Goal: Information Seeking & Learning: Understand process/instructions

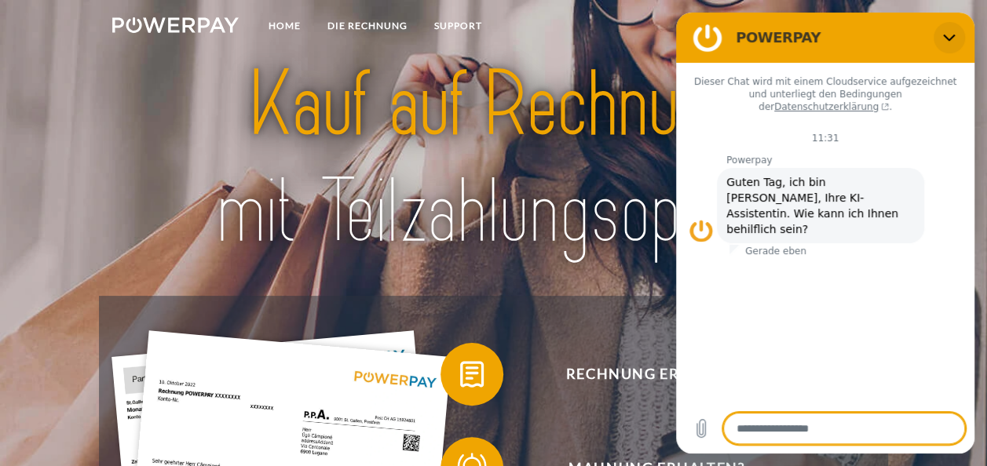
click at [946, 41] on icon "Schließen" at bounding box center [949, 37] width 13 height 13
type textarea "*"
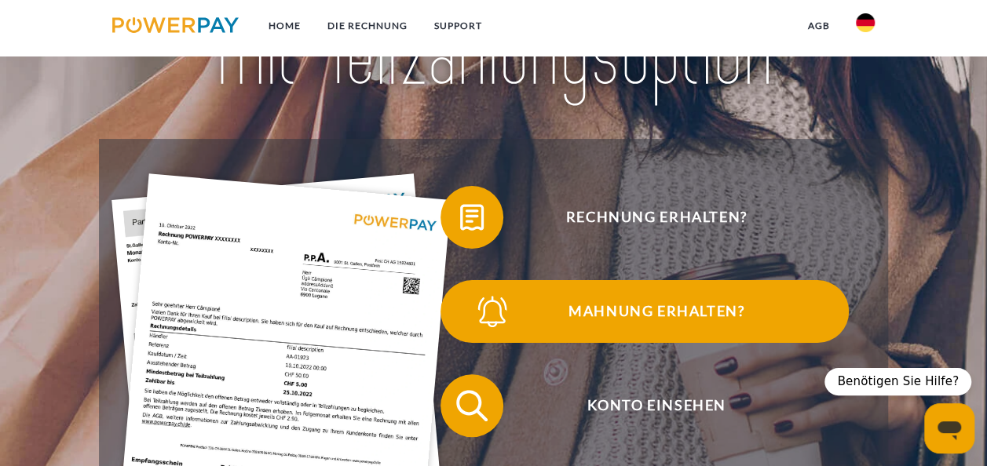
scroll to position [235, 0]
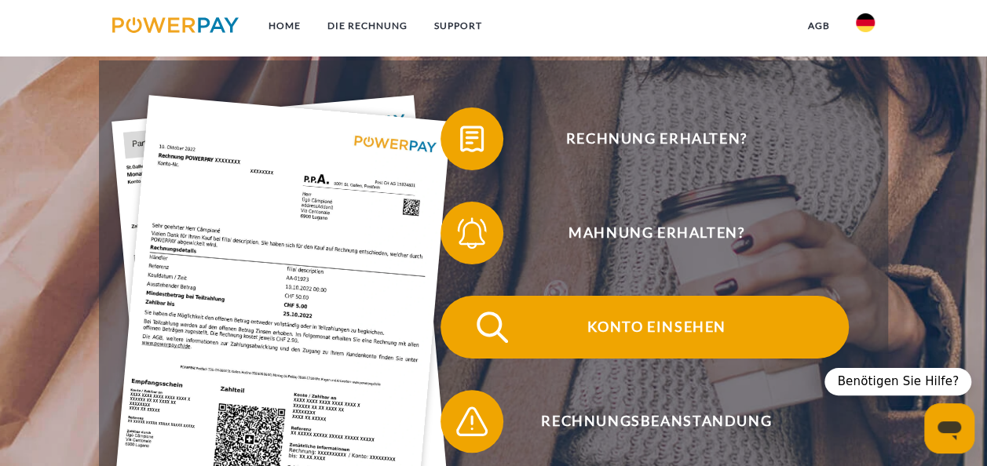
click at [705, 327] on span "Konto einsehen" at bounding box center [656, 327] width 385 height 63
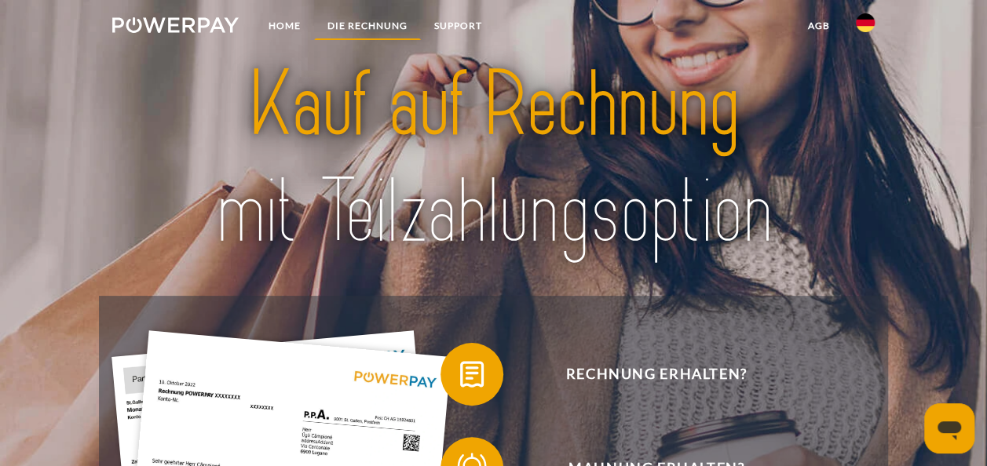
click at [356, 27] on link "DIE RECHNUNG" at bounding box center [367, 26] width 107 height 28
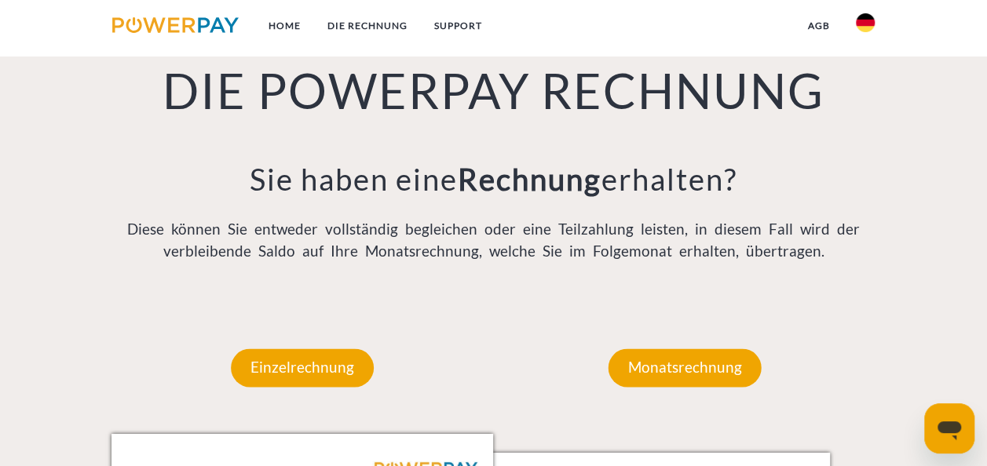
scroll to position [1107, 0]
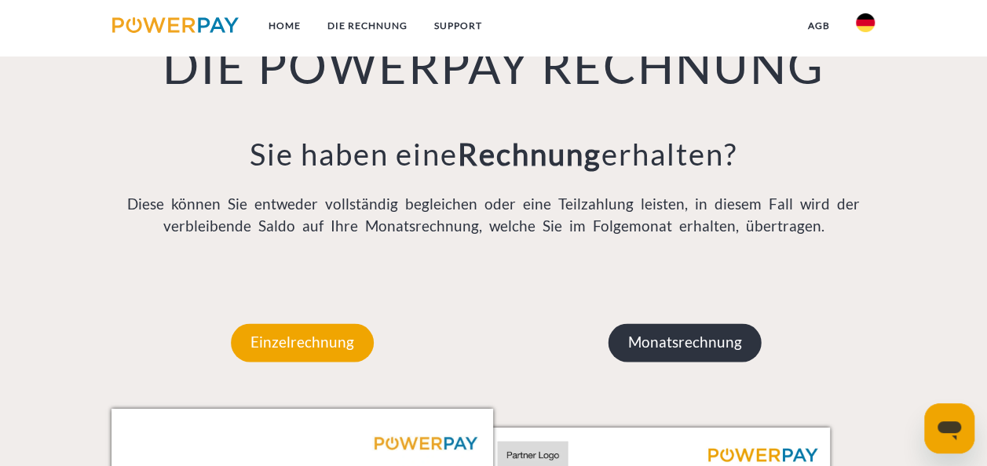
click at [697, 331] on p "Monatsrechnung" at bounding box center [684, 342] width 153 height 38
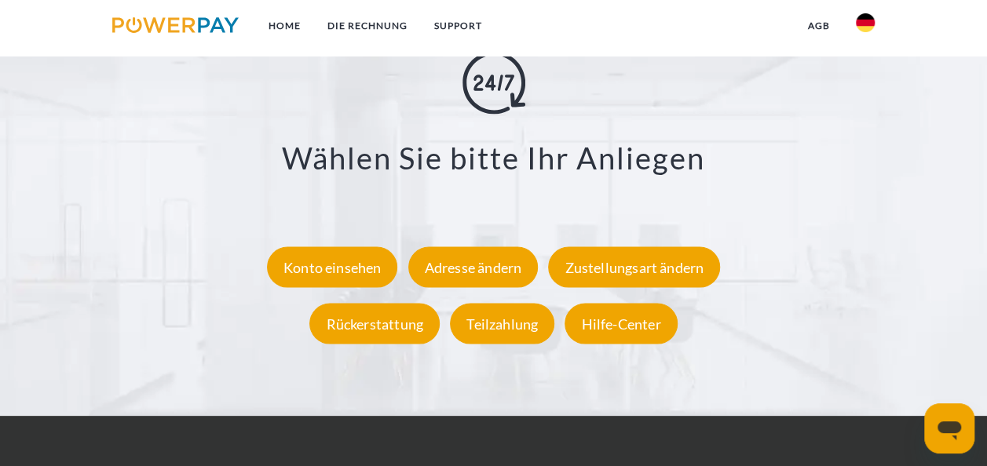
scroll to position [2834, 0]
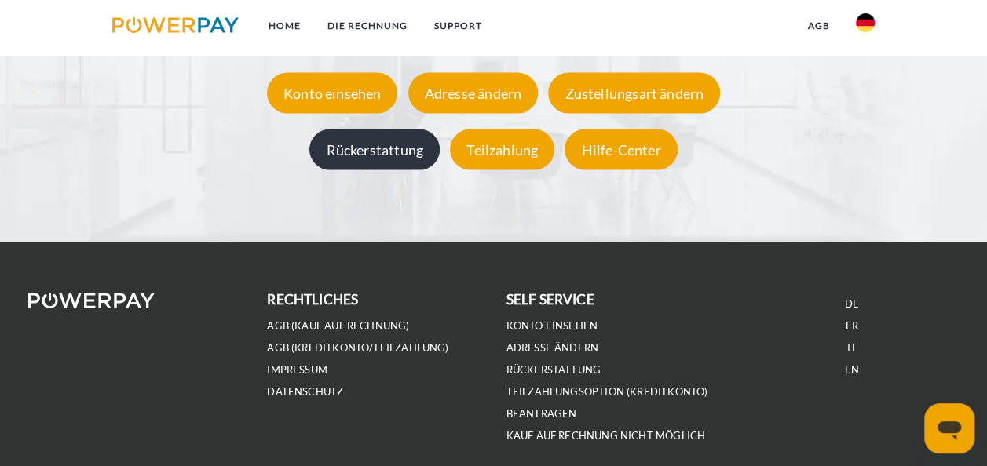
click at [397, 154] on div "Rückerstattung" at bounding box center [374, 150] width 130 height 41
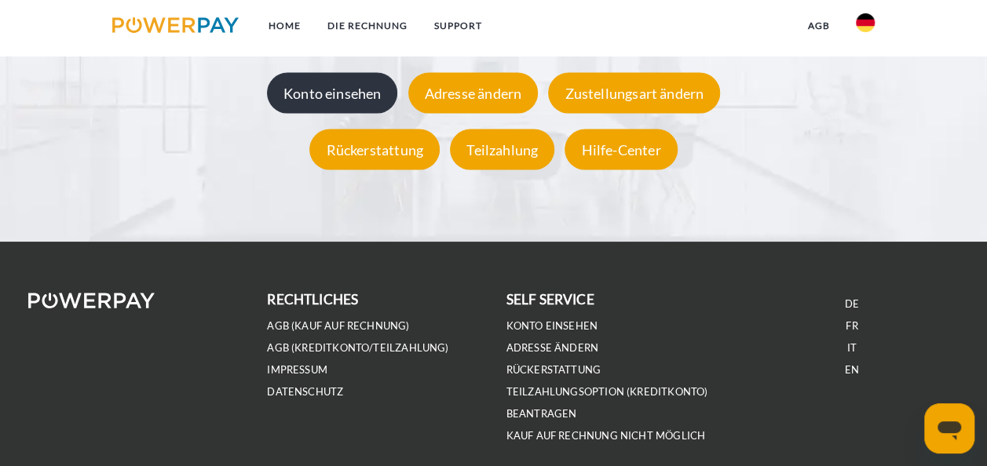
click at [341, 78] on div "Konto einsehen" at bounding box center [332, 93] width 131 height 41
